Goal: Transaction & Acquisition: Purchase product/service

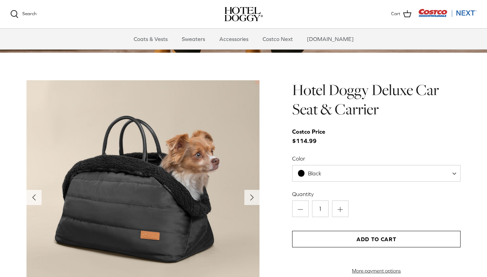
scroll to position [647, 0]
click at [252, 198] on polyline "Next" at bounding box center [252, 197] width 3 height 6
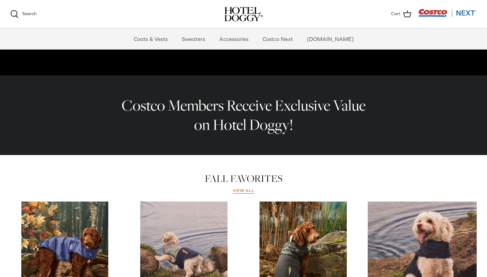
scroll to position [177, 0]
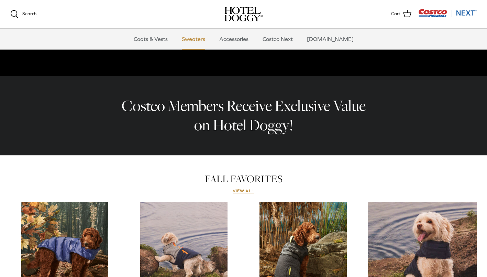
click at [206, 39] on link "Sweaters" at bounding box center [194, 39] width 36 height 21
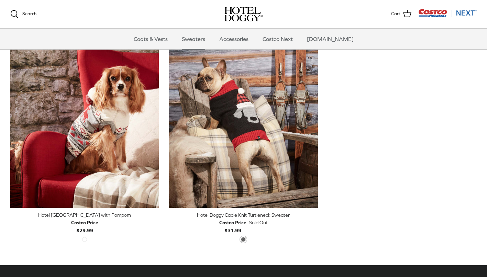
scroll to position [190, 0]
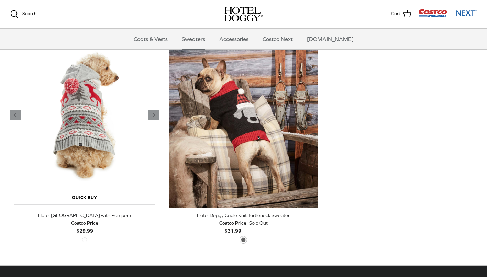
click at [107, 170] on img "Hotel Doggy Fair Isle Sweater with Pompom" at bounding box center [84, 115] width 149 height 186
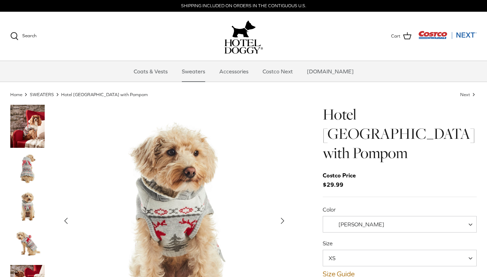
click at [429, 216] on span "Vanilla Ice" at bounding box center [400, 224] width 154 height 17
click at [400, 249] on span "XS" at bounding box center [400, 257] width 154 height 17
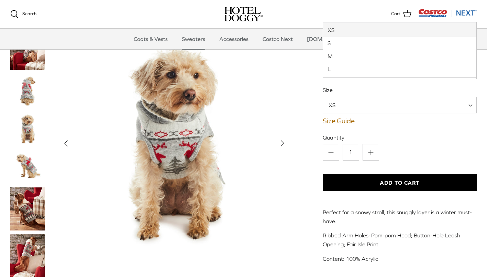
scroll to position [83, 0]
click at [27, 195] on img "Thumbnail Link" at bounding box center [27, 208] width 34 height 43
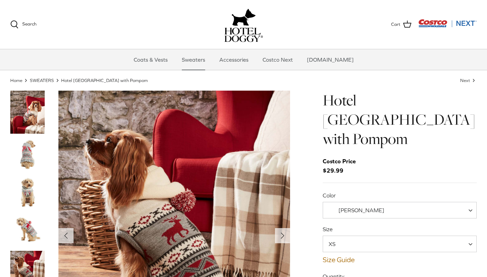
scroll to position [0, 0]
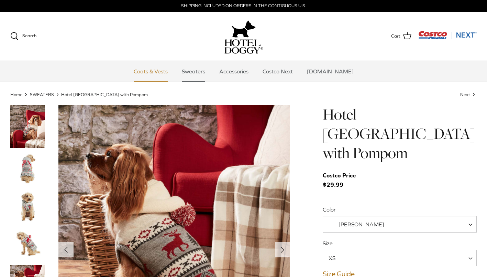
click at [162, 72] on link "Coats & Vests" at bounding box center [151, 71] width 46 height 21
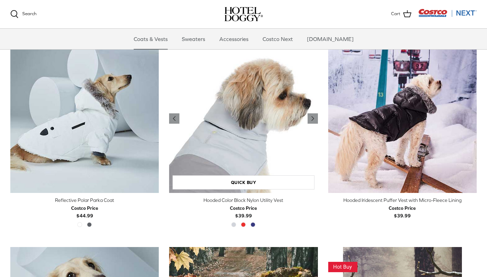
scroll to position [573, 0]
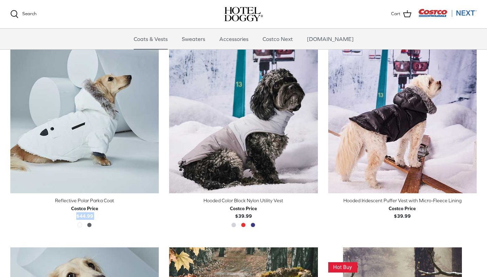
drag, startPoint x: 101, startPoint y: 225, endPoint x: 149, endPoint y: 207, distance: 50.6
click at [149, 207] on div "Left Right Quick buy Reflective Polar Parka Coat Costco Price $44.99 Winter Whi…" at bounding box center [79, 142] width 159 height 196
click at [250, 40] on link "Accessories" at bounding box center [234, 39] width 42 height 21
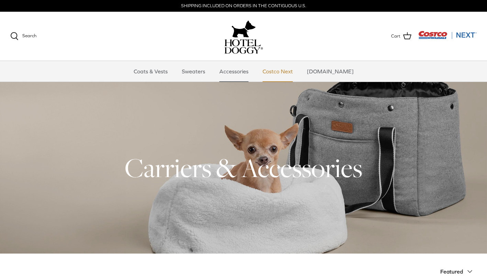
click at [288, 73] on link "Costco Next" at bounding box center [278, 71] width 43 height 21
